Goal: Book appointment/travel/reservation

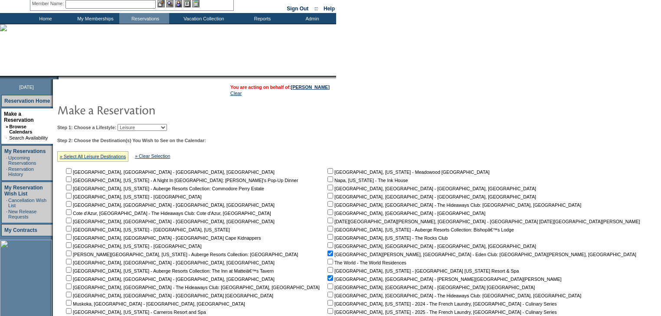
scroll to position [35, 0]
click at [167, 127] on select "Beach Leisure Metropolitan Mountain OIAL for Adventure OIAL for Couples OIAL fo…" at bounding box center [142, 127] width 49 height 7
select select "Metropolitan"
click at [132, 124] on select "Beach Leisure Metropolitan Mountain OIAL for Adventure OIAL for Couples OIAL fo…" at bounding box center [142, 127] width 49 height 7
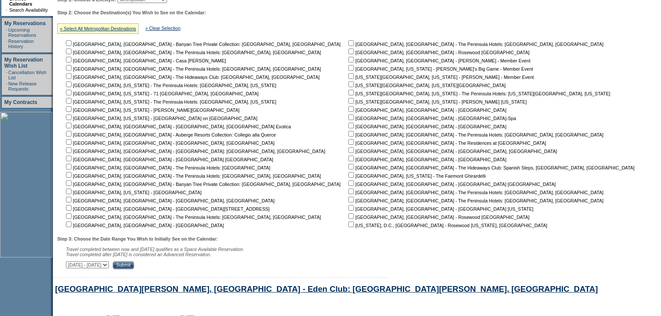
scroll to position [208, 0]
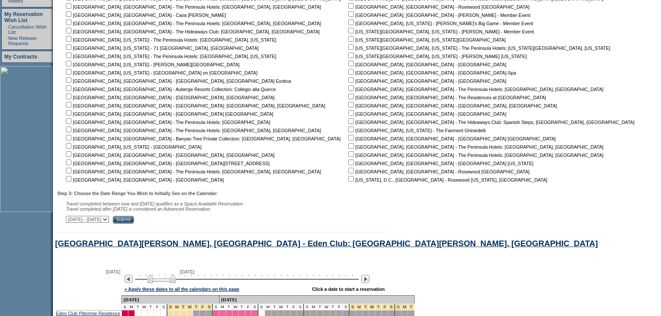
click at [72, 163] on input "checkbox" at bounding box center [69, 163] width 6 height 6
checkbox input "true"
click at [72, 146] on input "checkbox" at bounding box center [69, 146] width 6 height 6
checkbox input "true"
click at [109, 221] on select "[DATE] - [DATE] [DATE] - [DATE] [DATE] - [DATE] [DATE] - [DATE] [DATE] - [DATE]…" at bounding box center [87, 219] width 43 height 7
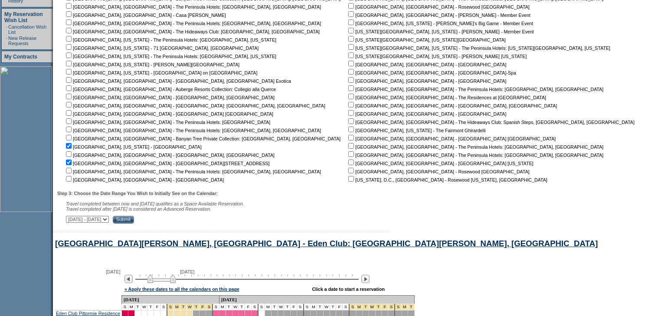
select select "[DATE]|[DATE]"
click at [70, 218] on select "[DATE] - [DATE] [DATE] - [DATE] [DATE] - [DATE] [DATE] - [DATE] [DATE] - [DATE]…" at bounding box center [87, 219] width 43 height 7
click at [134, 224] on input "Submit" at bounding box center [123, 220] width 21 height 8
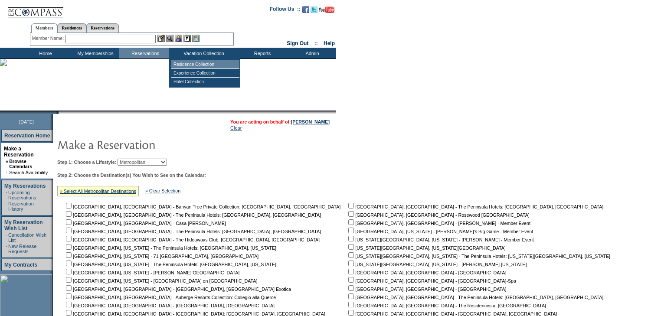
click at [194, 64] on td "Residence Collection" at bounding box center [205, 64] width 68 height 9
